Goal: Task Accomplishment & Management: Use online tool/utility

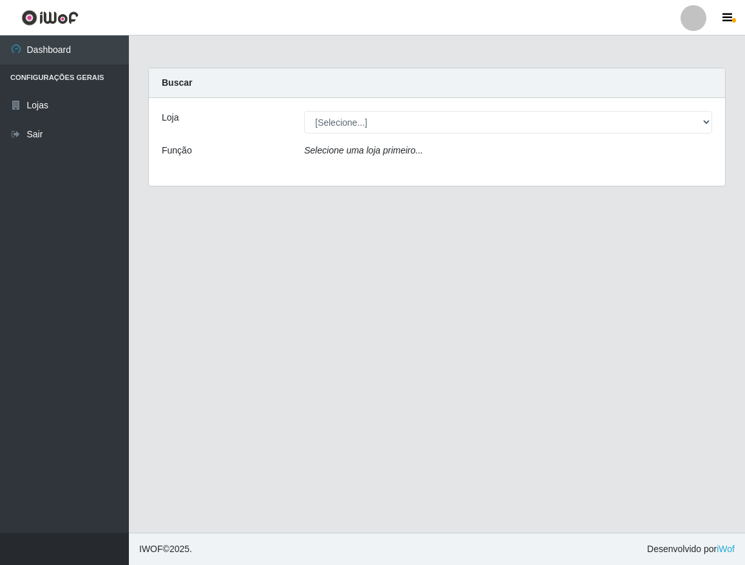
click at [350, 145] on icon "Selecione uma loja primeiro..." at bounding box center [363, 150] width 119 height 10
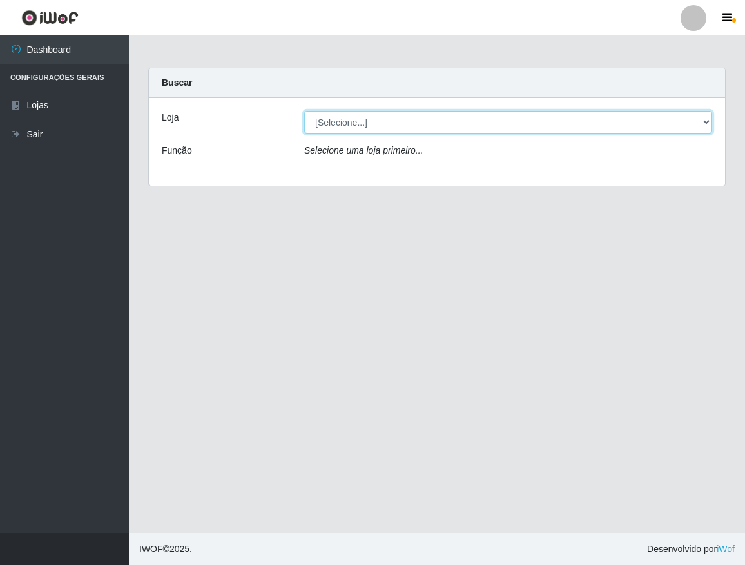
click at [369, 117] on select "[Selecione...] SuperShow Bis - Avenida 6 SuperShow [GEOGRAPHIC_DATA]" at bounding box center [508, 122] width 408 height 23
select select "60"
click at [304, 111] on select "[Selecione...] SuperShow Bis - Avenida 6 SuperShow [GEOGRAPHIC_DATA]" at bounding box center [508, 122] width 408 height 23
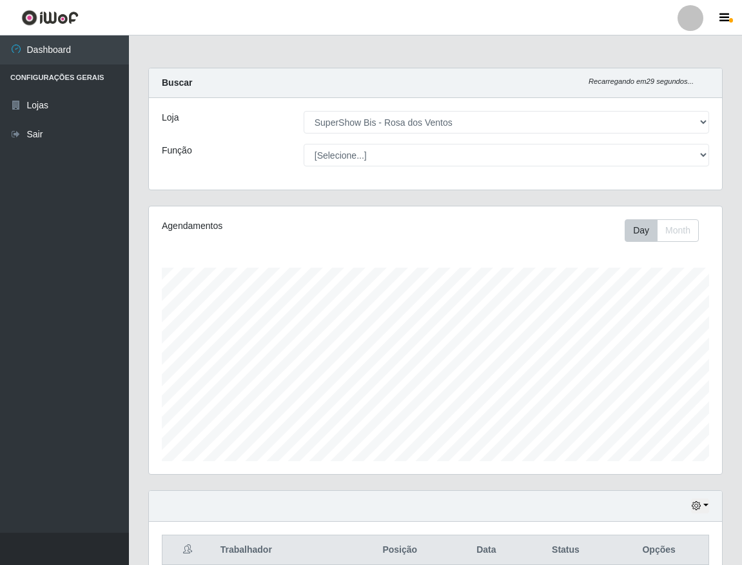
scroll to position [268, 573]
click at [304, 144] on select "[Selecione...] ASG ASG + ASG ++ Auxiliar de Cozinha Balconista de Açougue Balco…" at bounding box center [507, 155] width 406 height 23
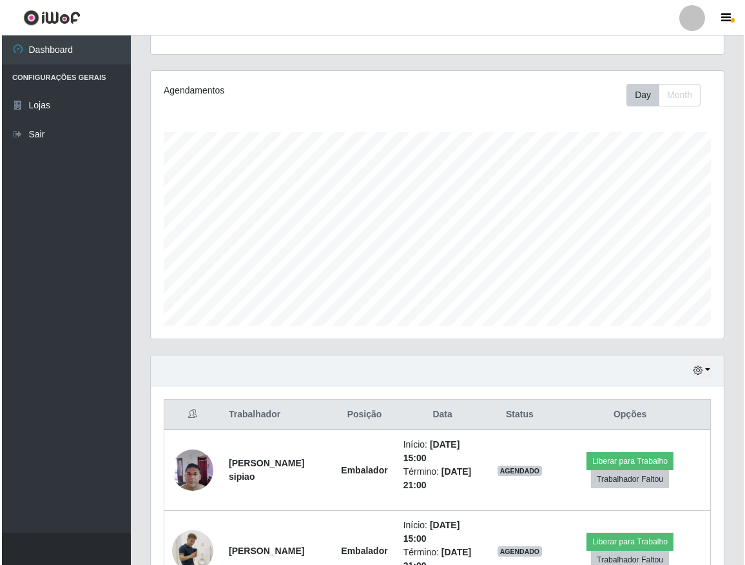
scroll to position [223, 0]
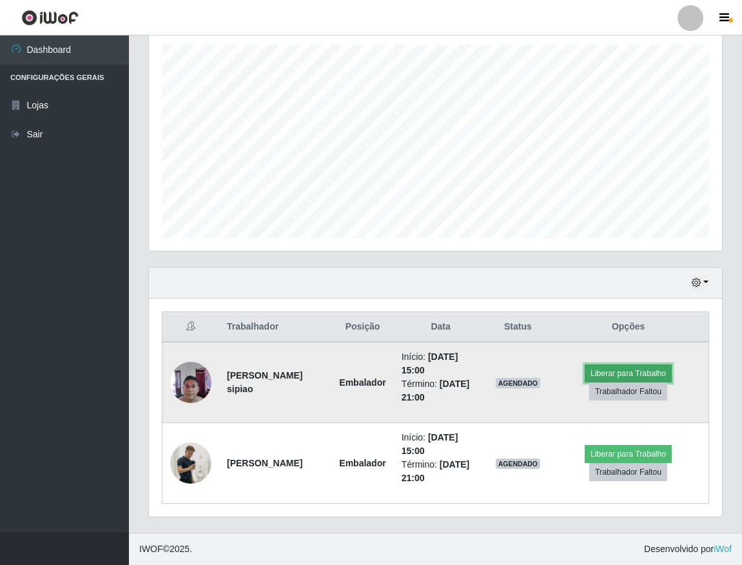
click at [649, 366] on button "Liberar para Trabalho" at bounding box center [628, 373] width 87 height 18
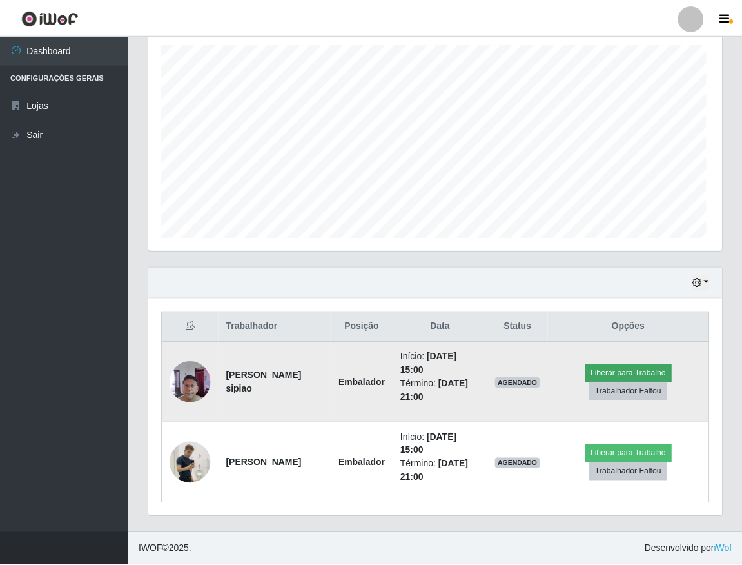
scroll to position [268, 567]
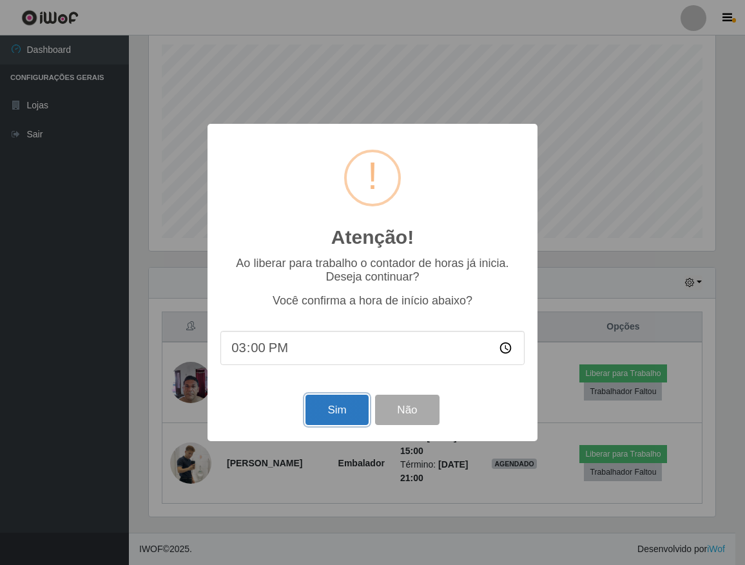
click at [342, 420] on button "Sim" at bounding box center [337, 410] width 63 height 30
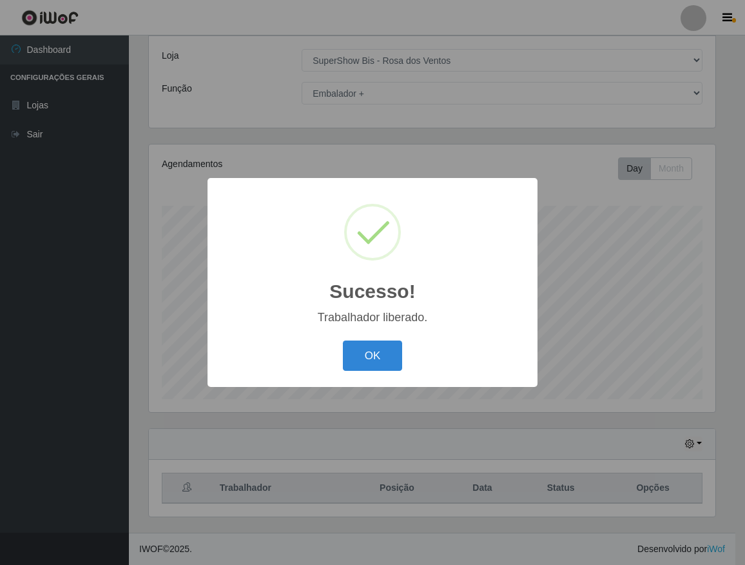
drag, startPoint x: 377, startPoint y: 343, endPoint x: 387, endPoint y: 359, distance: 18.8
click at [377, 343] on button "OK" at bounding box center [373, 355] width 60 height 30
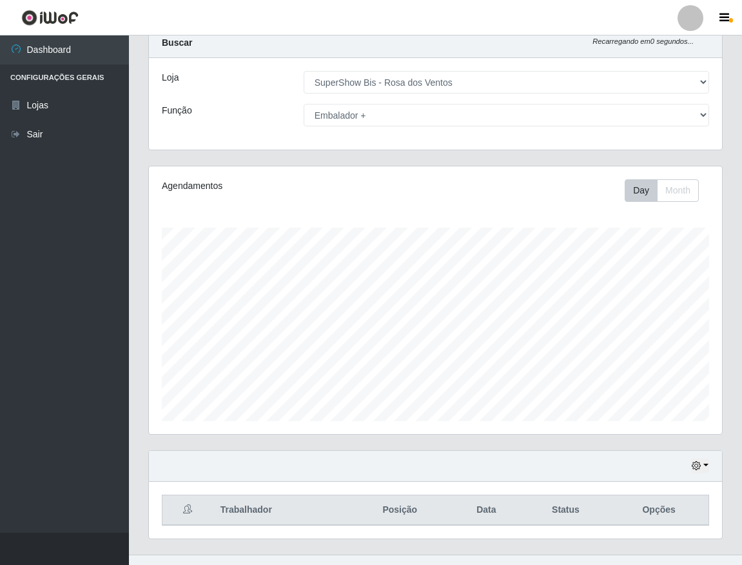
scroll to position [62, 0]
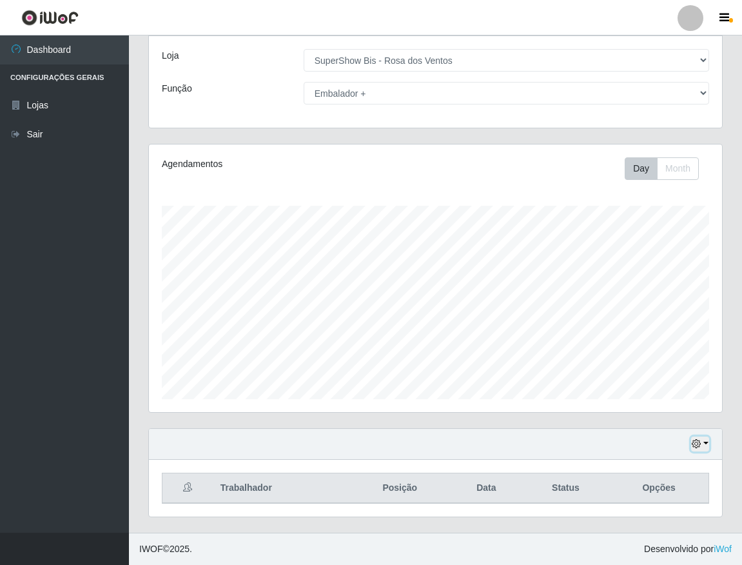
click at [700, 449] on button "button" at bounding box center [700, 443] width 18 height 15
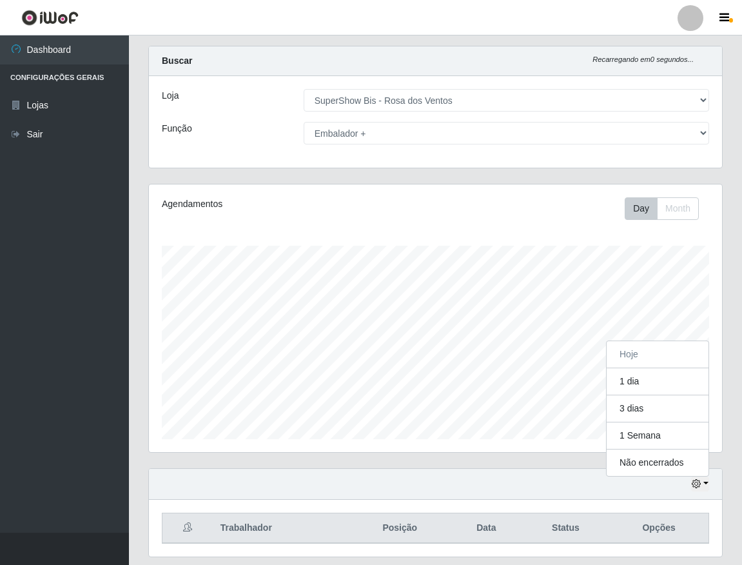
scroll to position [0, 0]
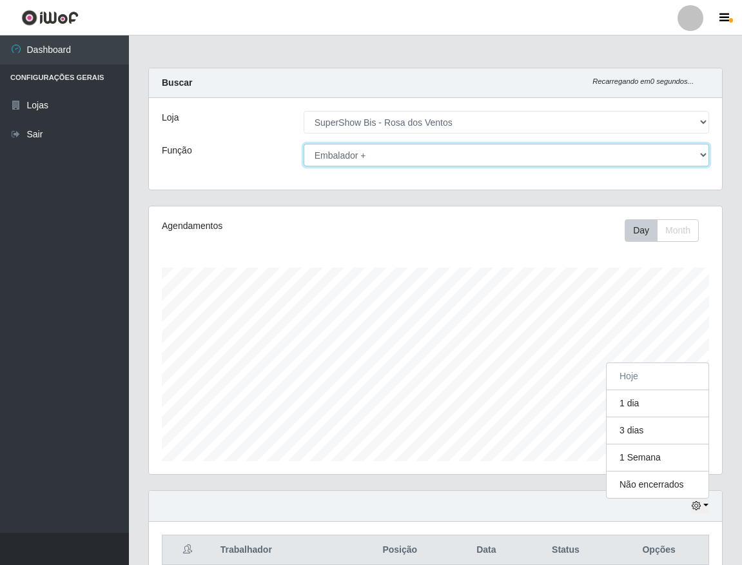
click at [402, 158] on select "[Selecione...] ASG ASG + ASG ++ Auxiliar de Cozinha Balconista de Açougue Balco…" at bounding box center [507, 155] width 406 height 23
select select "1"
click at [304, 144] on select "[Selecione...] ASG ASG + ASG ++ Auxiliar de Cozinha Balconista de Açougue Balco…" at bounding box center [507, 155] width 406 height 23
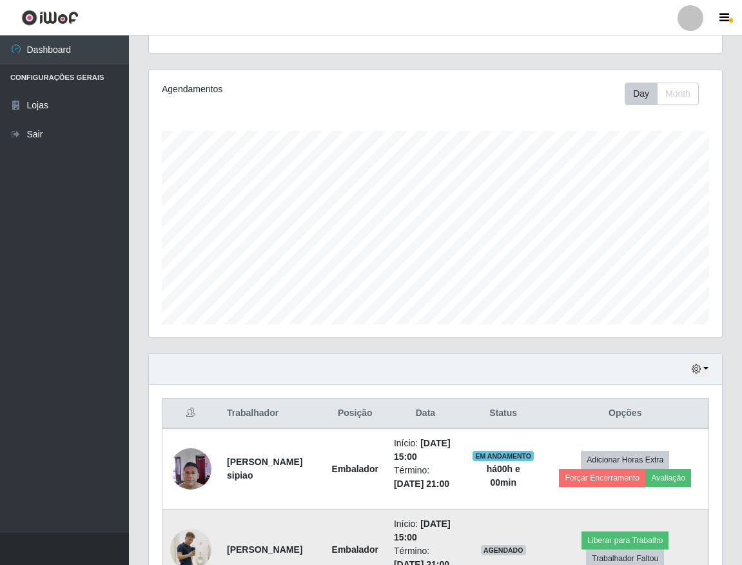
scroll to position [223, 0]
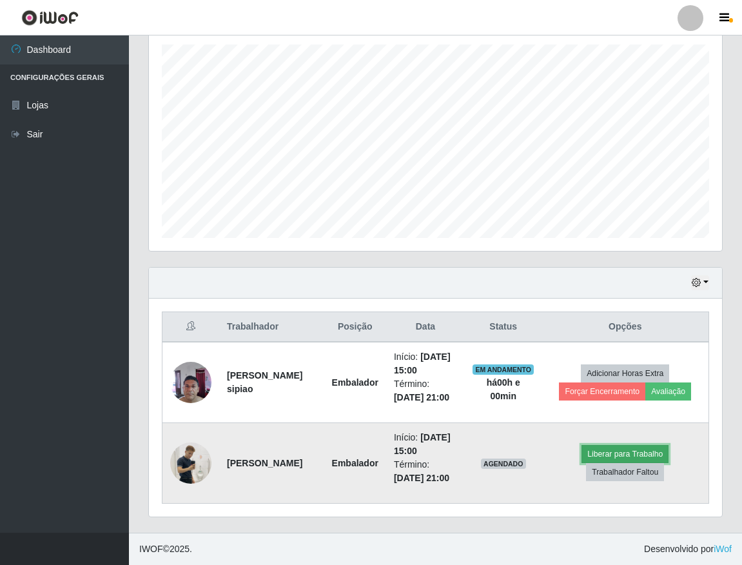
click at [611, 456] on button "Liberar para Trabalho" at bounding box center [625, 454] width 87 height 18
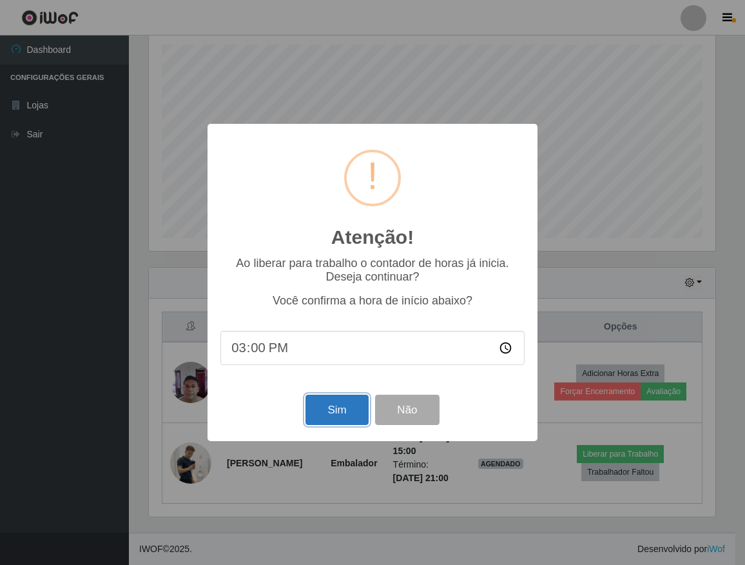
click at [326, 407] on button "Sim" at bounding box center [337, 410] width 63 height 30
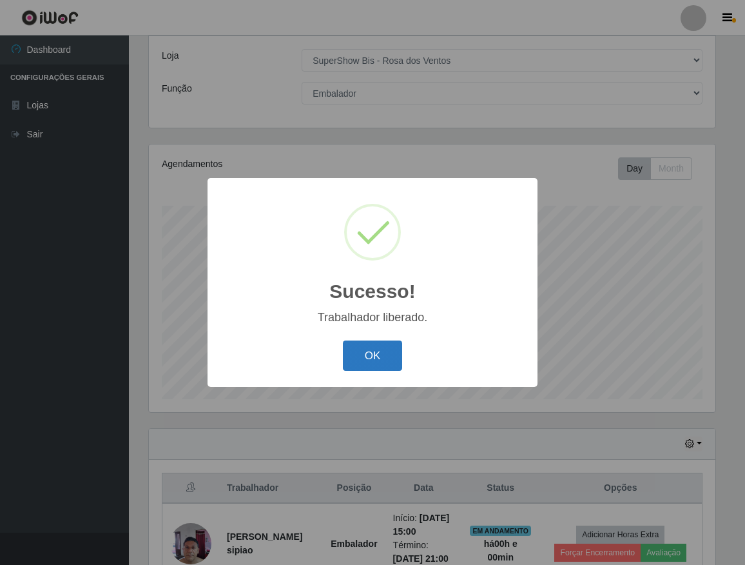
click at [359, 351] on button "OK" at bounding box center [373, 355] width 60 height 30
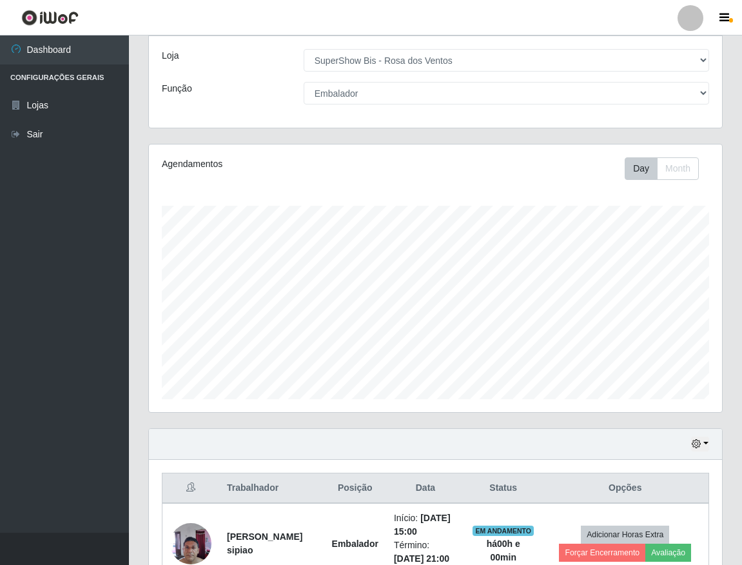
scroll to position [0, 0]
